Goal: Task Accomplishment & Management: Manage account settings

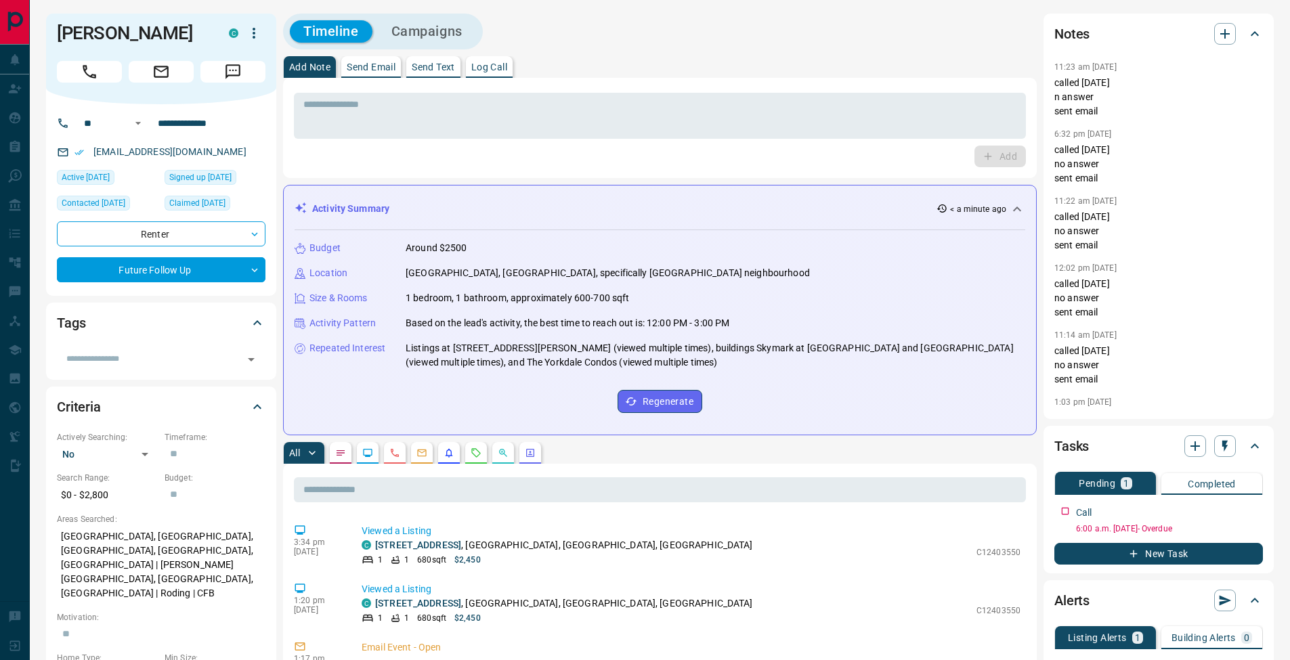
click at [737, 26] on div "Timeline Campaigns" at bounding box center [659, 32] width 753 height 36
click at [497, 115] on textarea at bounding box center [659, 116] width 713 height 35
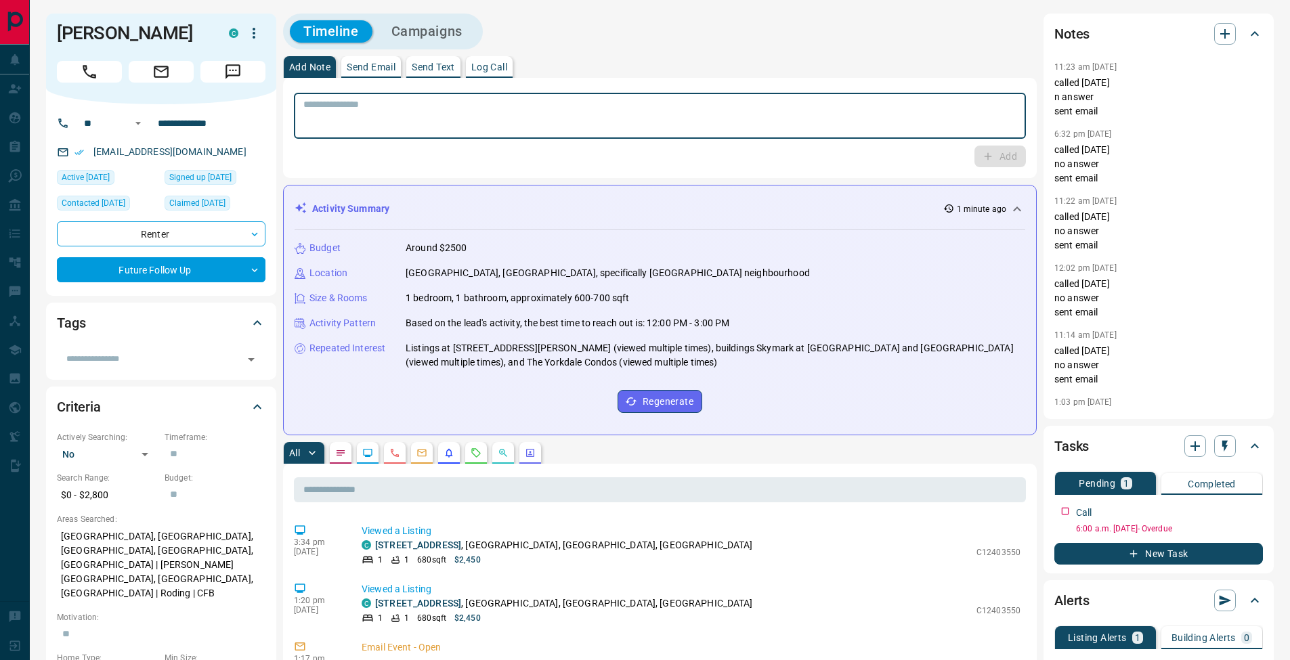
click at [495, 66] on p "Log Call" at bounding box center [489, 66] width 36 height 9
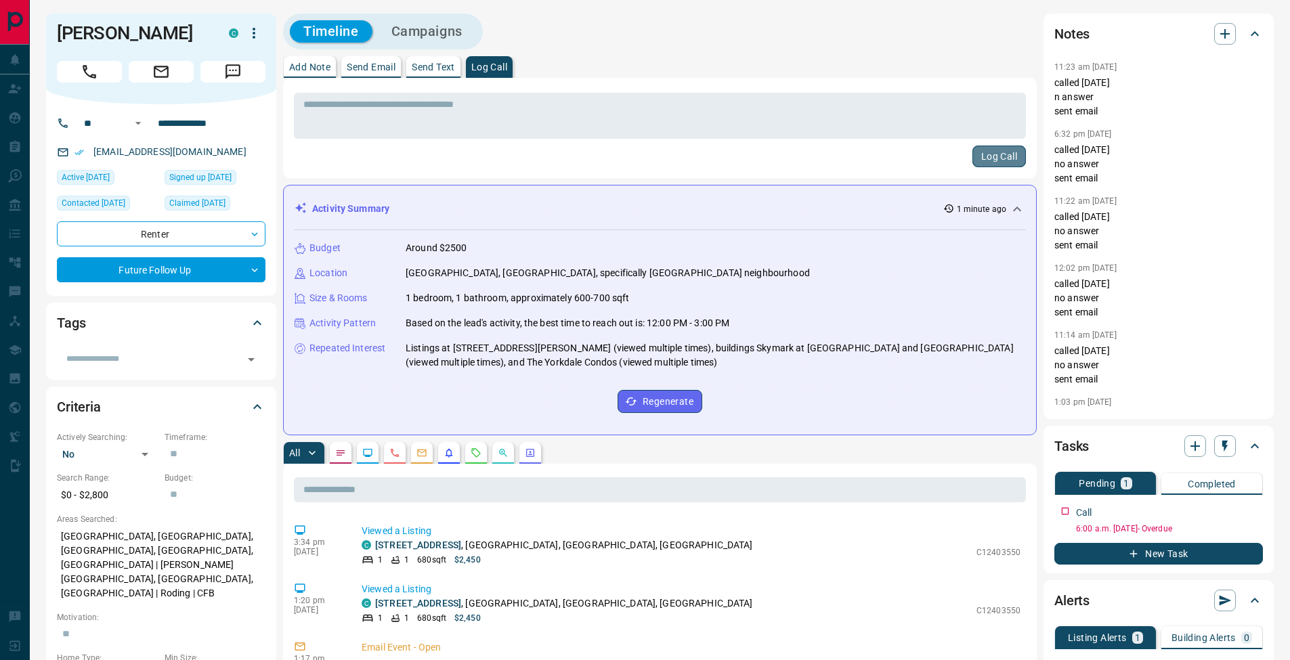
click at [990, 156] on button "Log Call" at bounding box center [998, 157] width 53 height 22
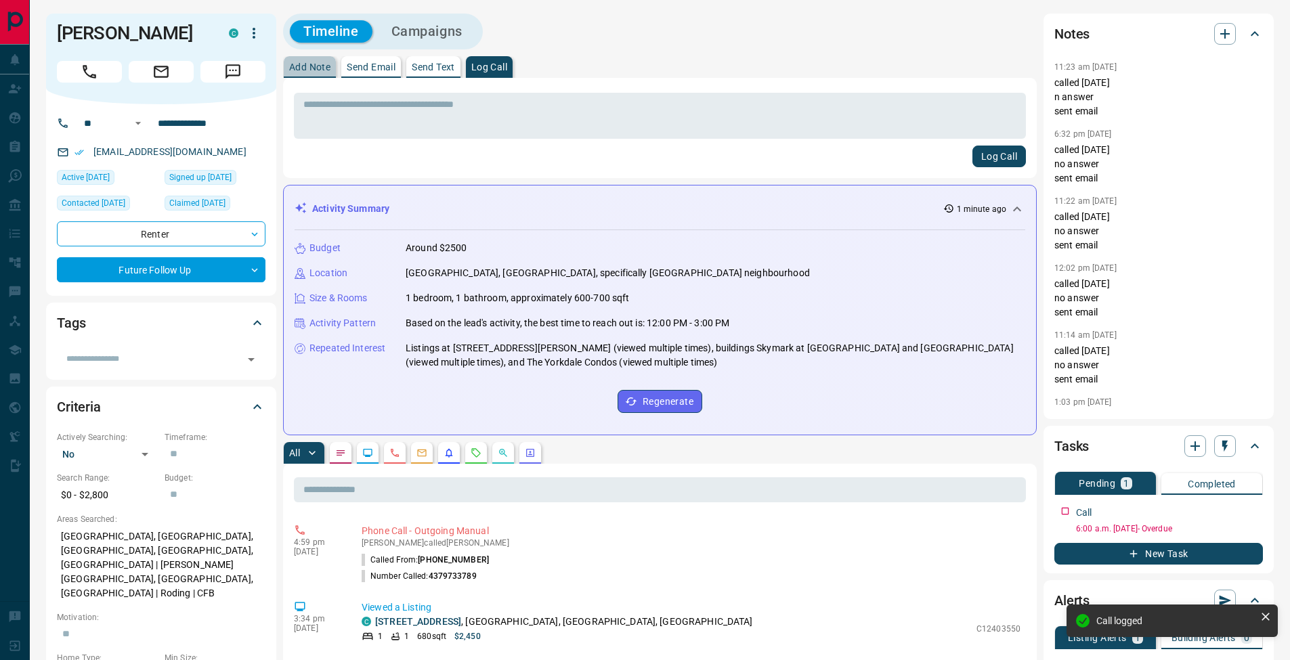
click at [321, 70] on p "Add Note" at bounding box center [309, 66] width 41 height 9
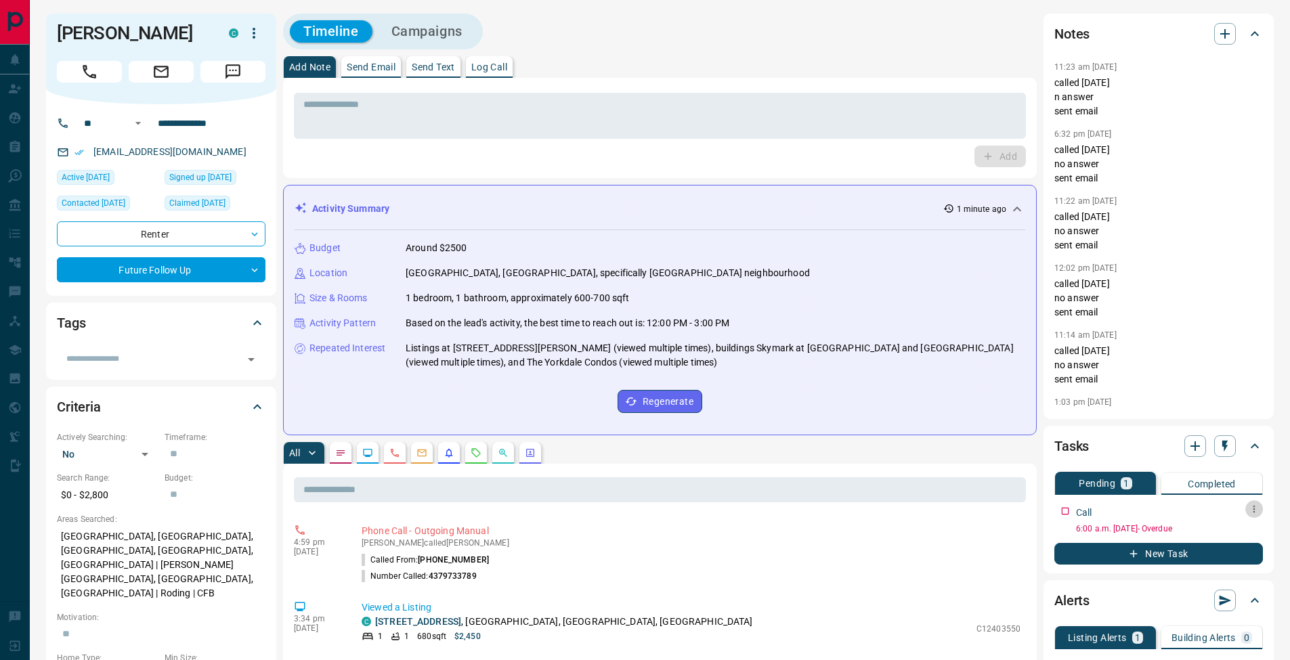
click at [1256, 514] on button "button" at bounding box center [1254, 509] width 18 height 18
click at [1250, 531] on li "Edit" at bounding box center [1232, 535] width 60 height 20
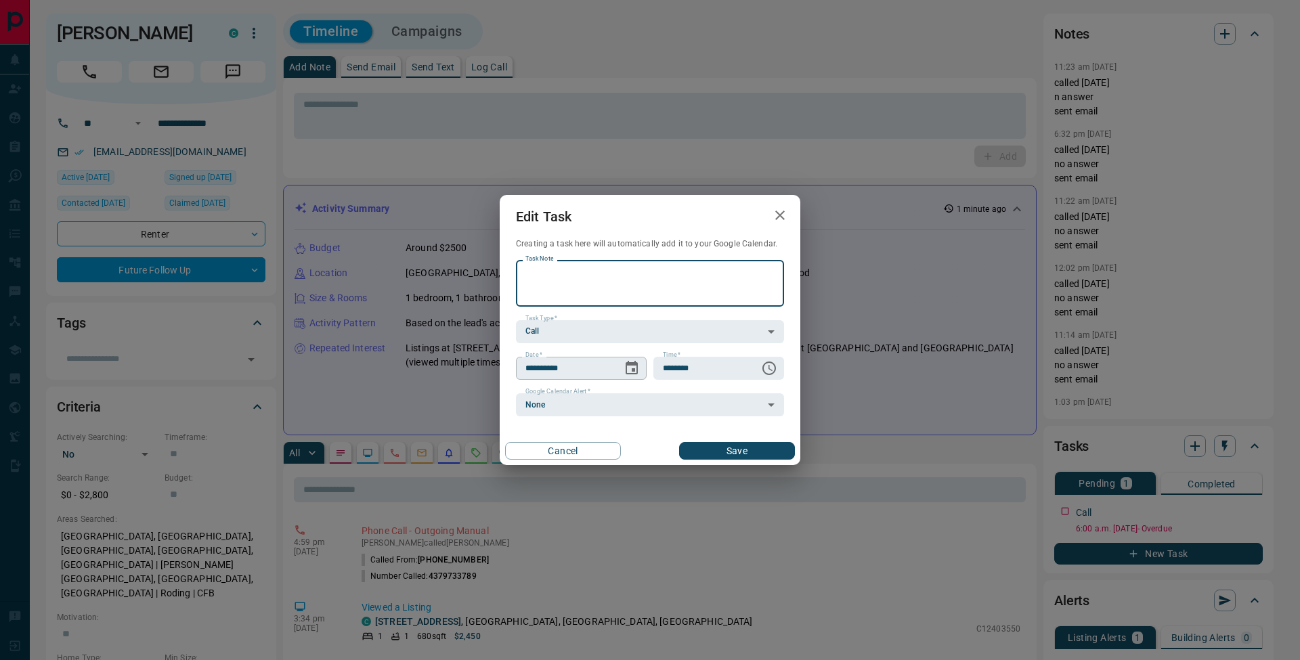
click at [634, 370] on icon "Choose date, selected date is Sep 16, 2025" at bounding box center [632, 368] width 12 height 14
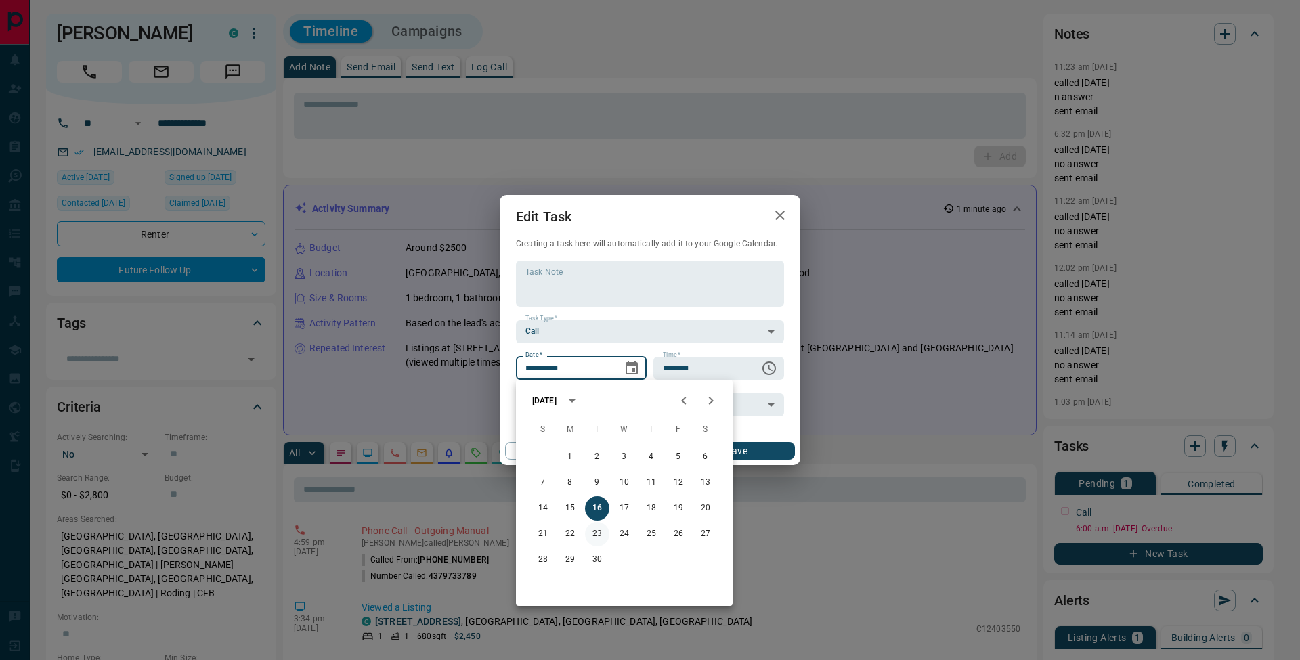
click at [599, 533] on button "23" at bounding box center [597, 534] width 24 height 24
type input "**********"
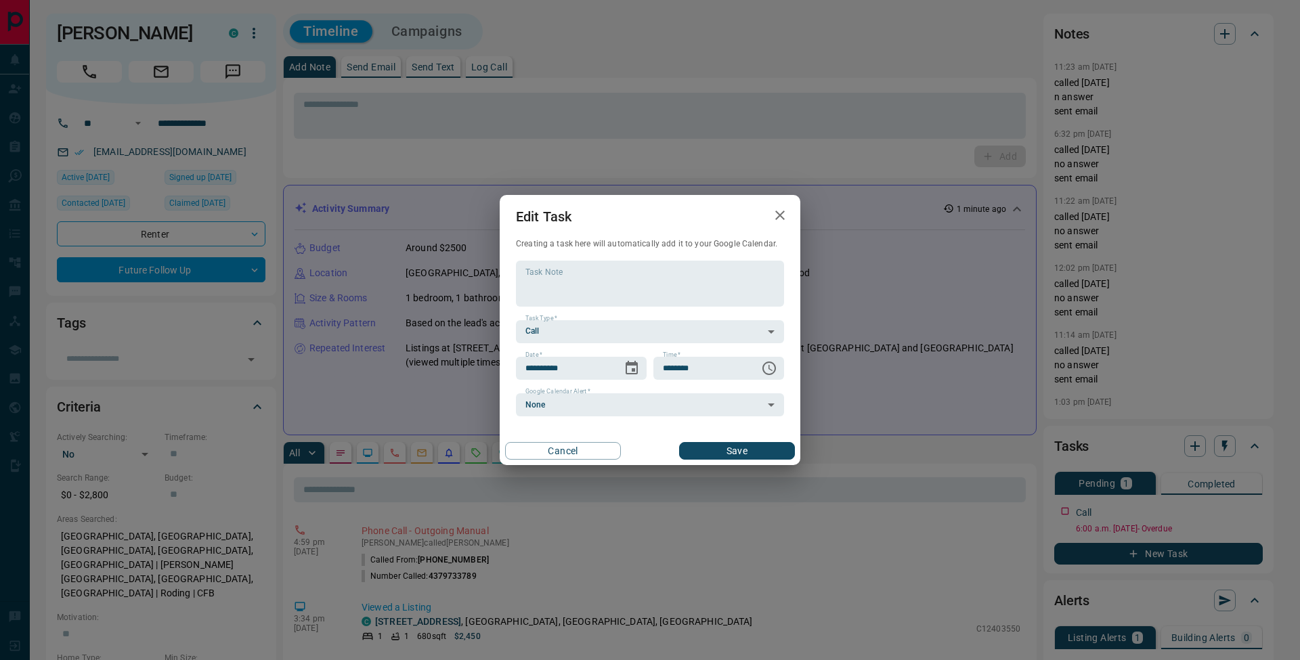
click at [760, 456] on button "Save" at bounding box center [737, 451] width 116 height 18
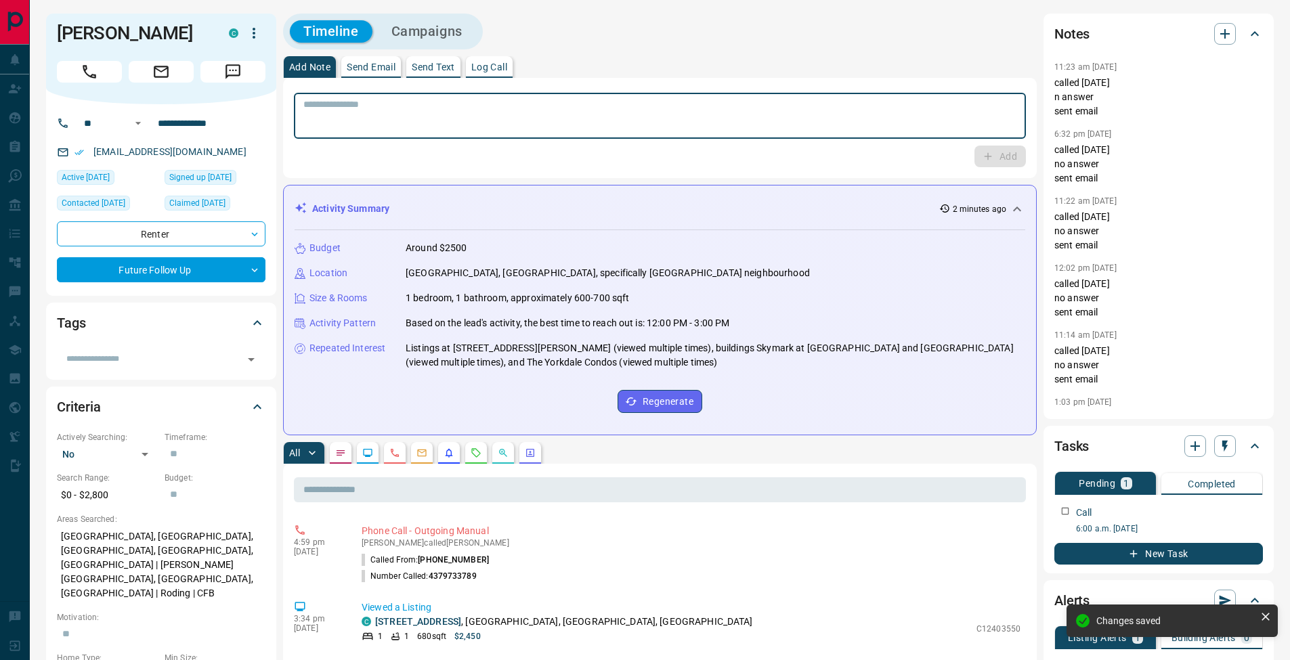
click at [324, 105] on textarea at bounding box center [659, 116] width 713 height 35
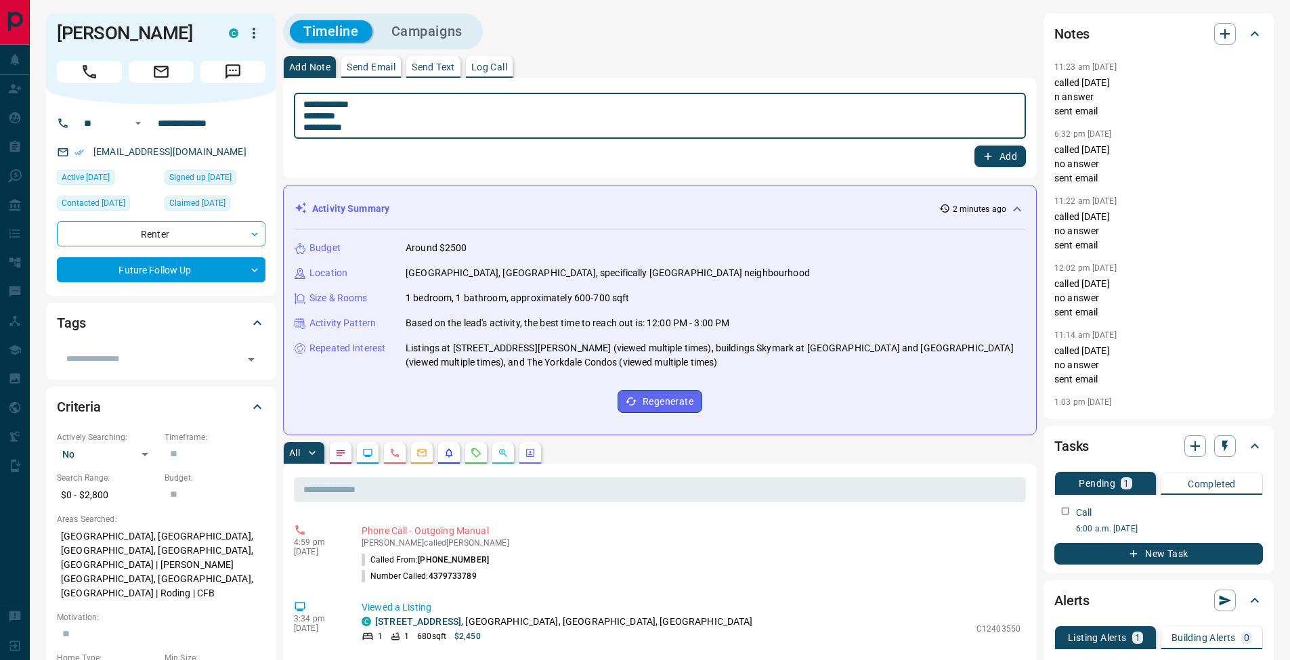
click at [309, 118] on textarea "**********" at bounding box center [659, 116] width 713 height 35
type textarea "**********"
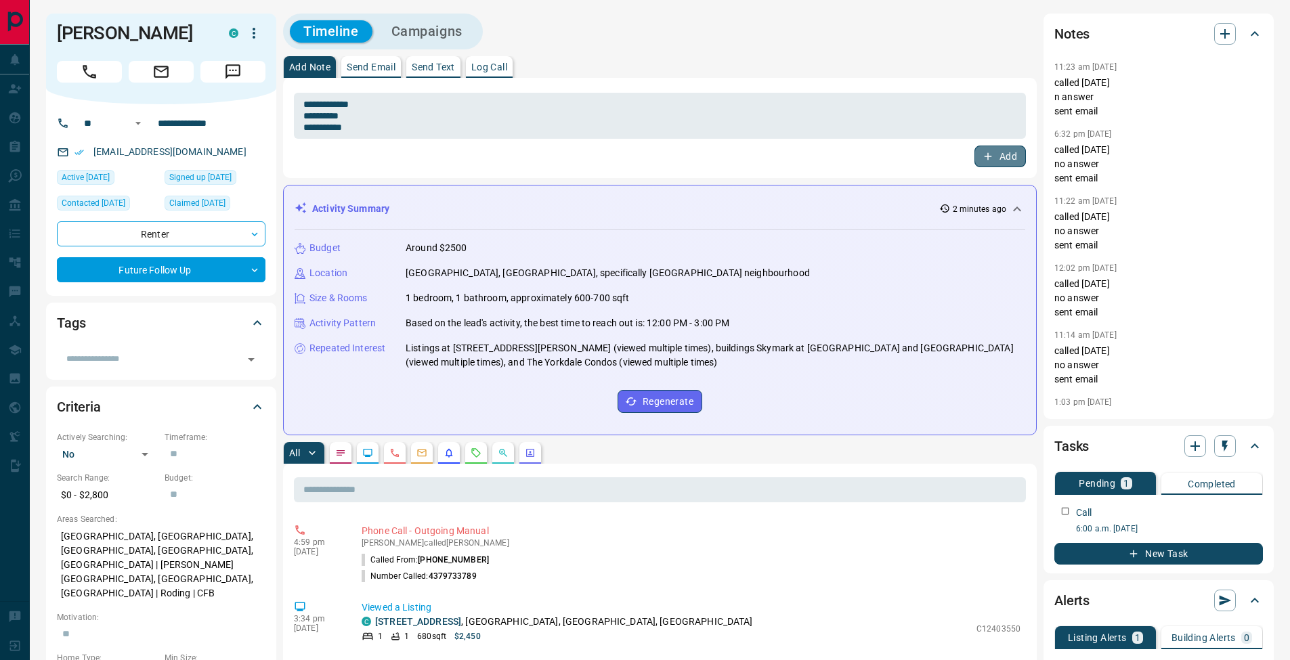
click at [1005, 159] on button "Add" at bounding box center [999, 157] width 51 height 22
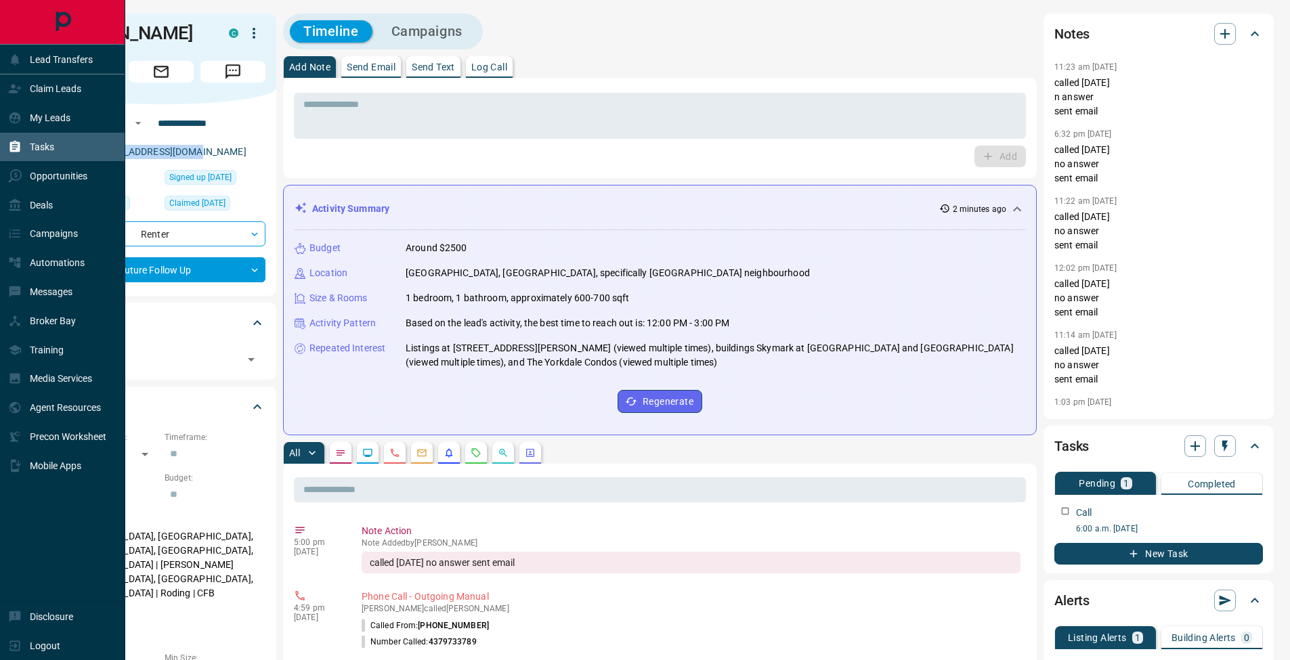
click at [20, 141] on icon at bounding box center [15, 147] width 14 height 14
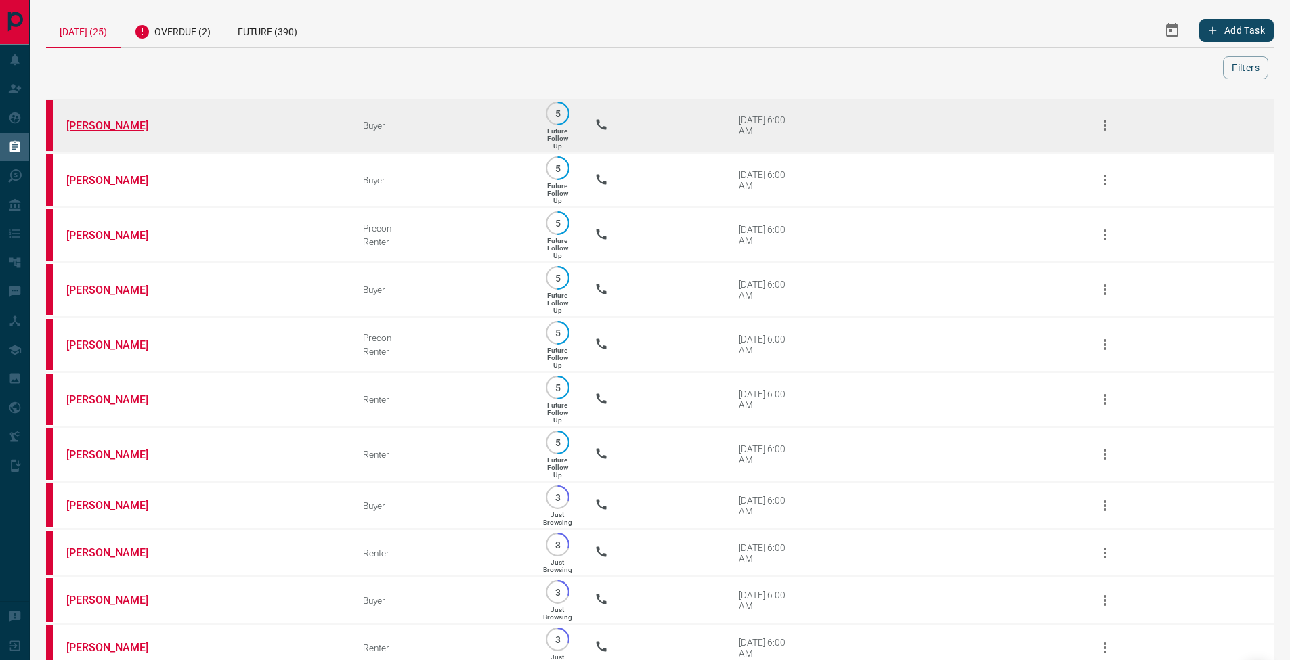
click at [108, 125] on link "[PERSON_NAME]" at bounding box center [117, 125] width 102 height 13
